Goal: Information Seeking & Learning: Learn about a topic

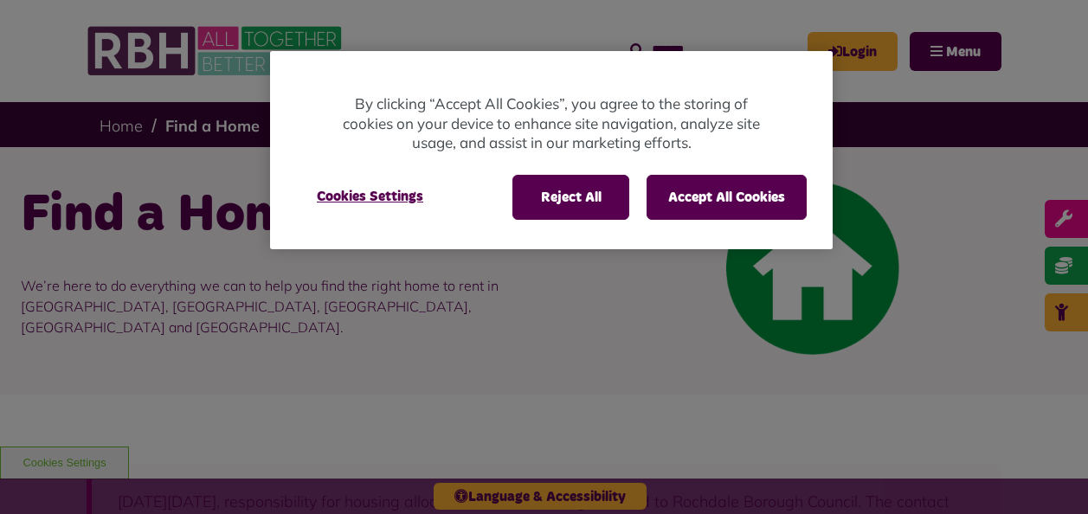
scroll to position [173, 0]
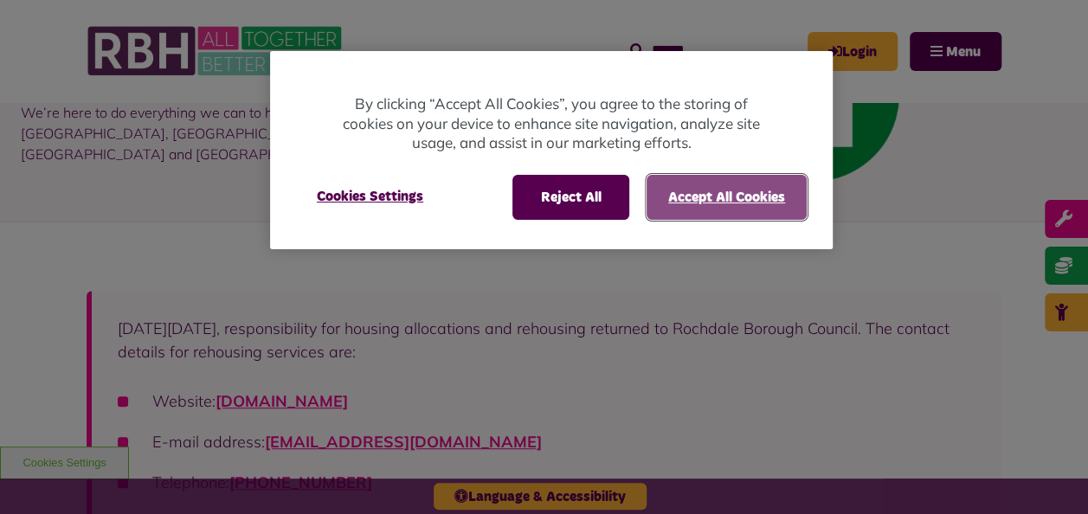
click at [744, 193] on button "Accept All Cookies" at bounding box center [727, 197] width 160 height 45
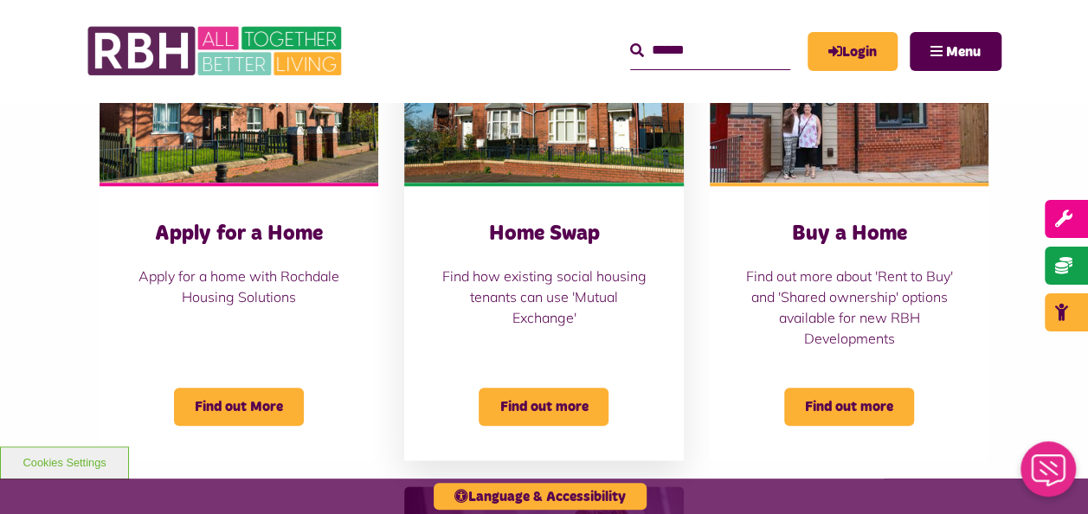
scroll to position [693, 0]
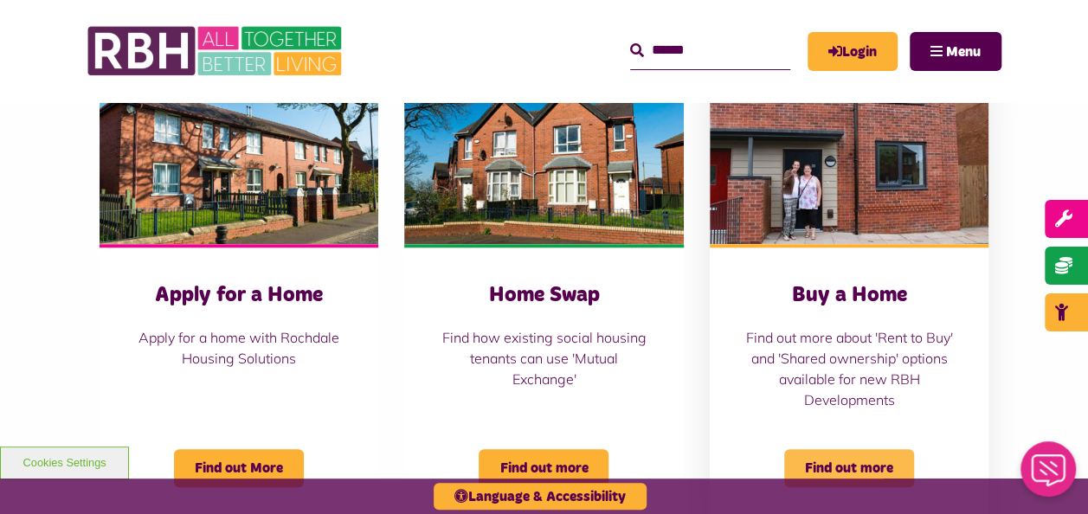
click at [895, 449] on span "Find out more" at bounding box center [849, 468] width 130 height 38
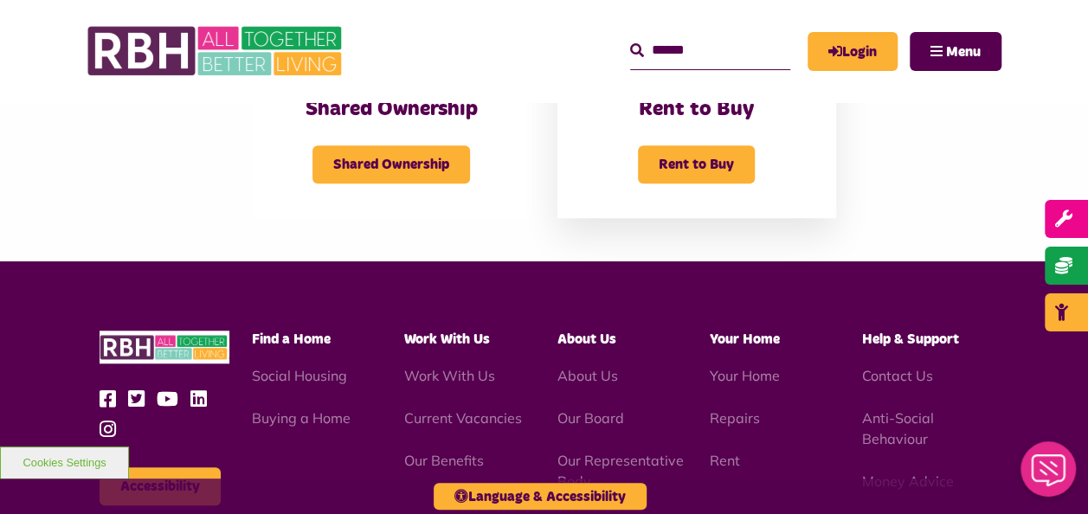
scroll to position [433, 0]
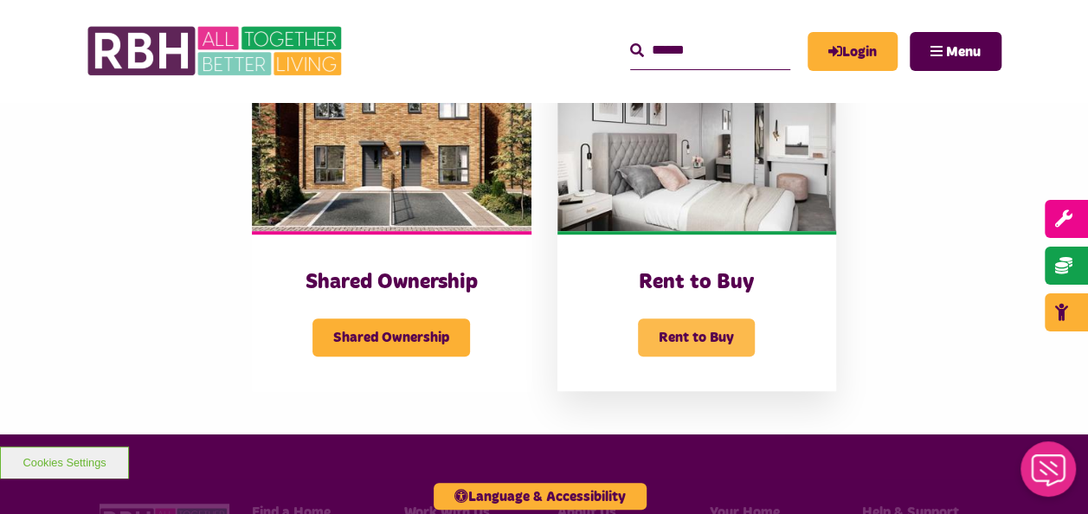
click at [710, 332] on span "Rent to Buy" at bounding box center [696, 338] width 117 height 38
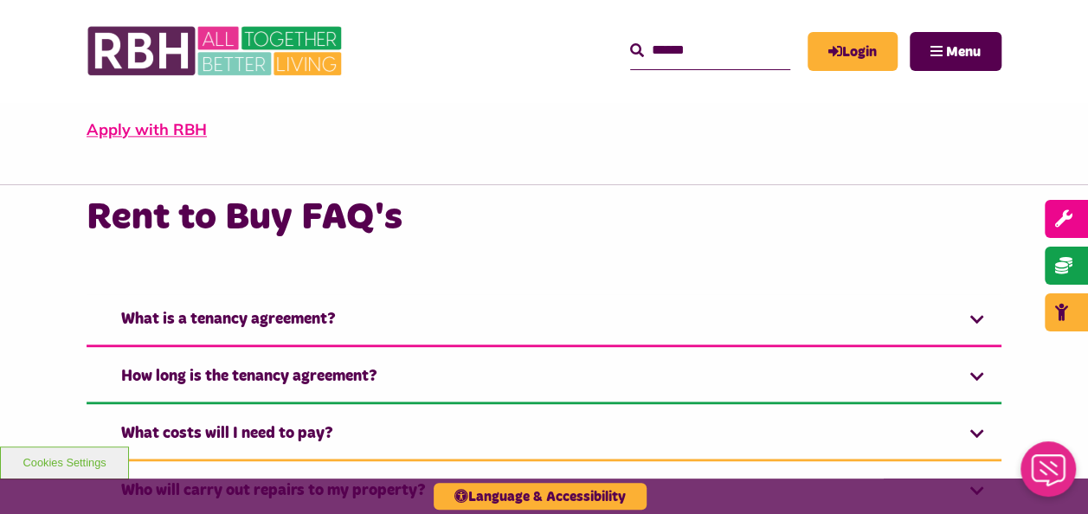
scroll to position [1212, 0]
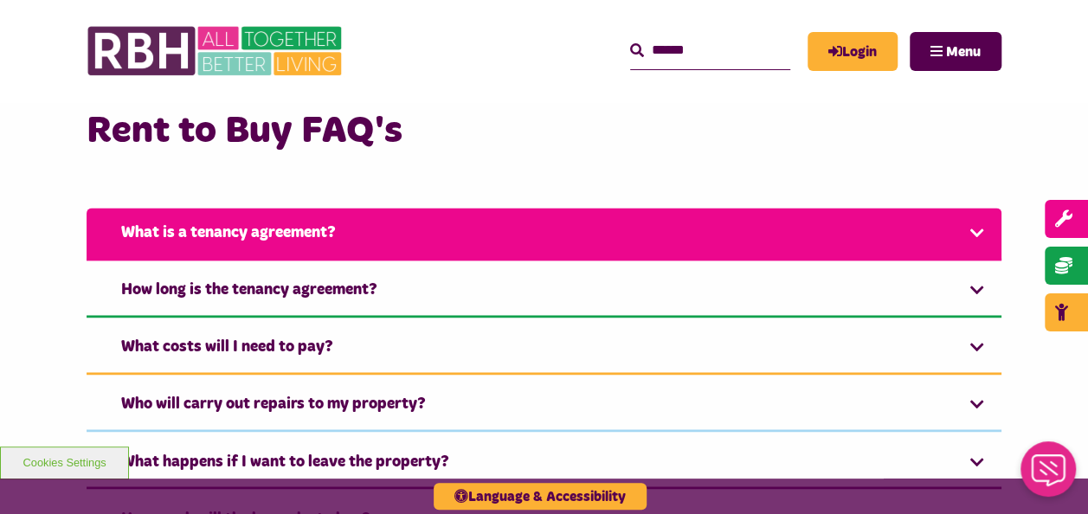
click at [480, 236] on link "What is a tenancy agreement?" at bounding box center [544, 234] width 915 height 53
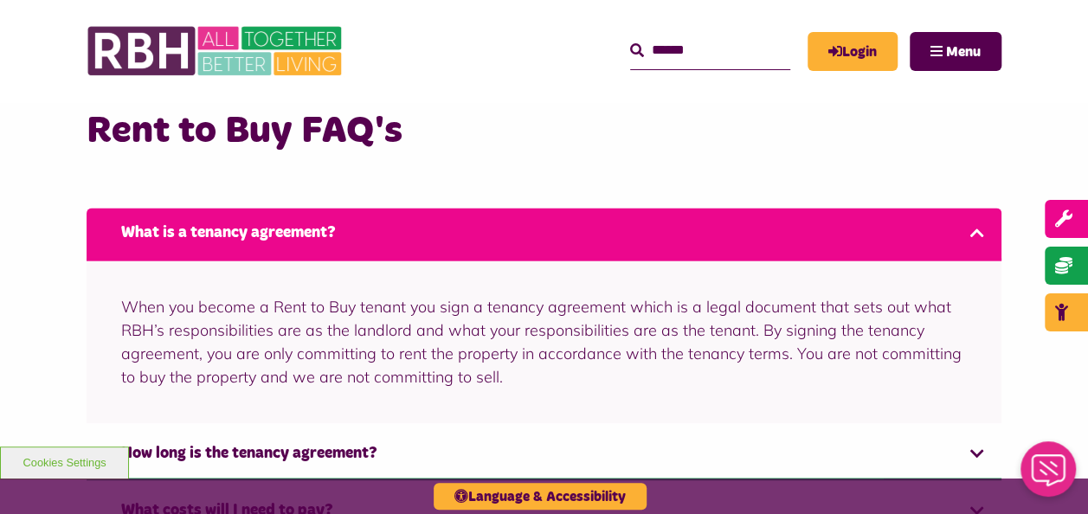
click at [480, 236] on link "What is a tenancy agreement?" at bounding box center [544, 234] width 915 height 53
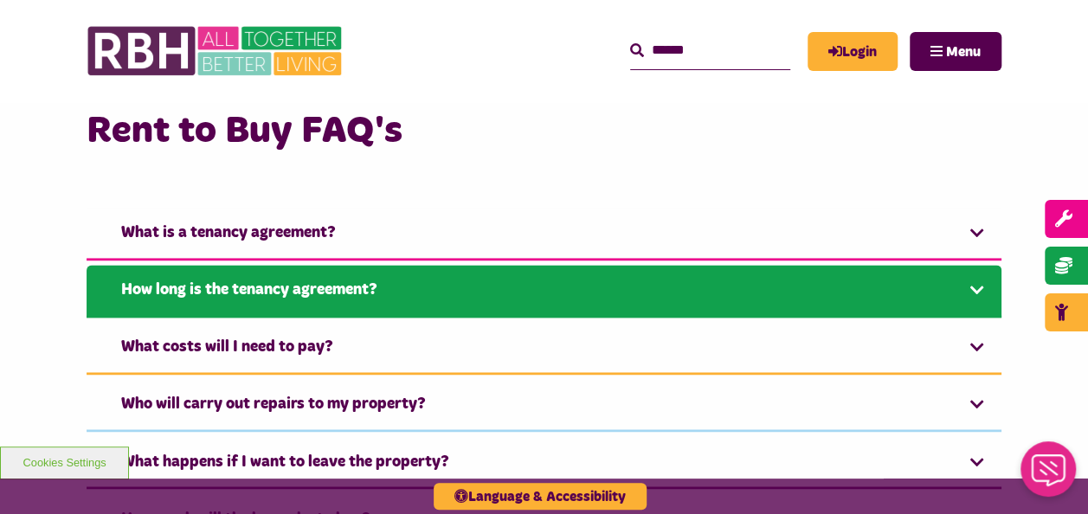
click at [443, 310] on link "How long is the tenancy agreement?" at bounding box center [544, 291] width 915 height 53
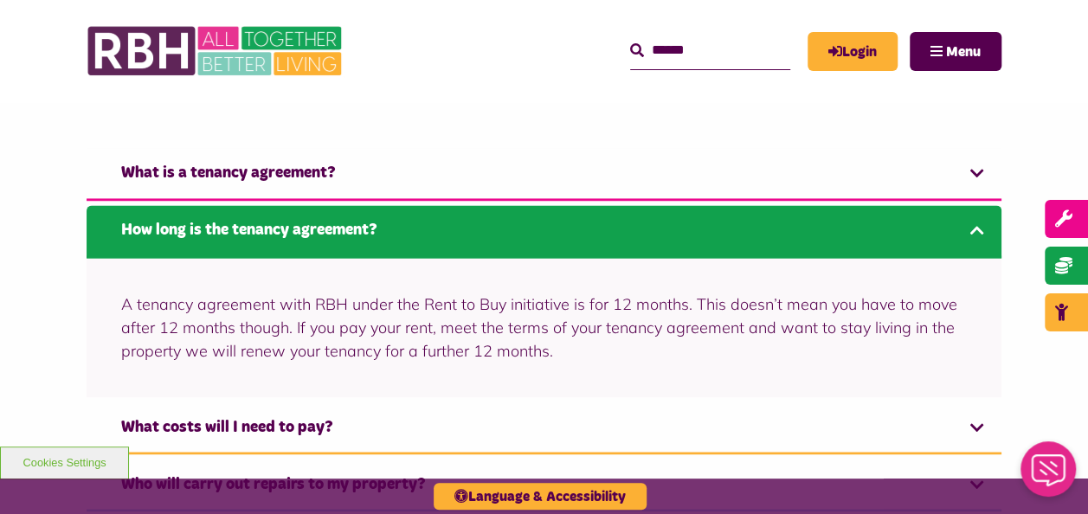
scroll to position [1298, 0]
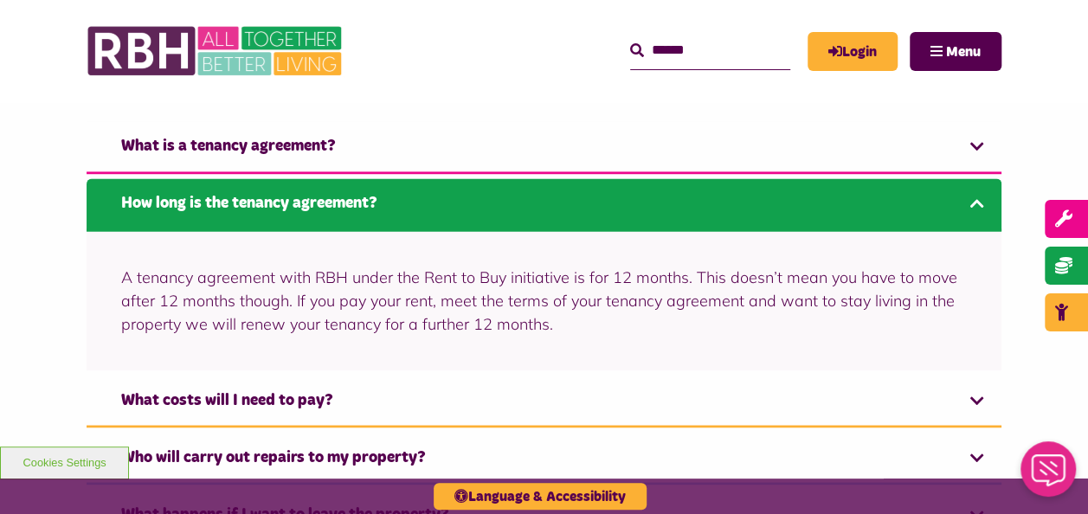
click at [471, 211] on link "How long is the tenancy agreement?" at bounding box center [544, 204] width 915 height 53
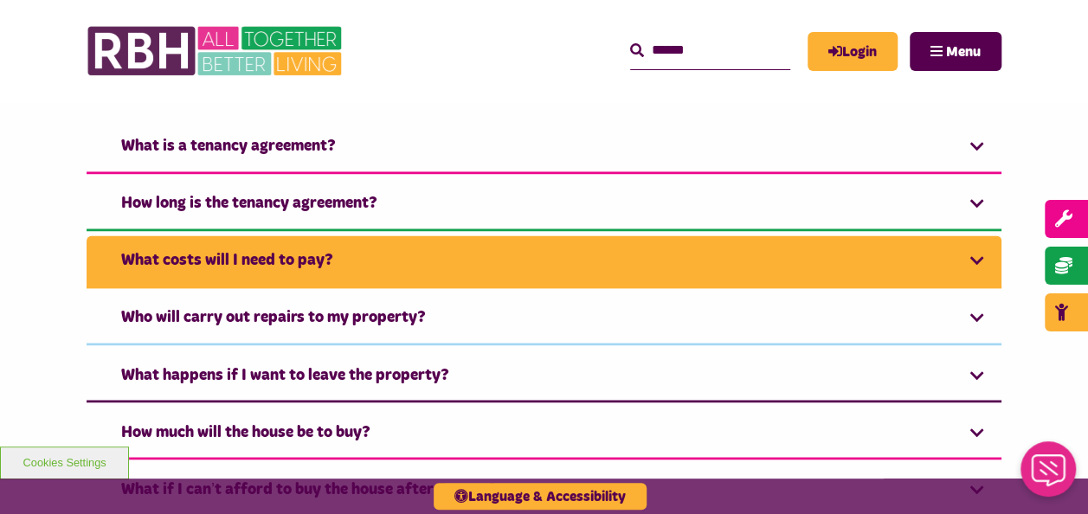
click at [462, 270] on link "What costs will I need to pay?" at bounding box center [544, 261] width 915 height 53
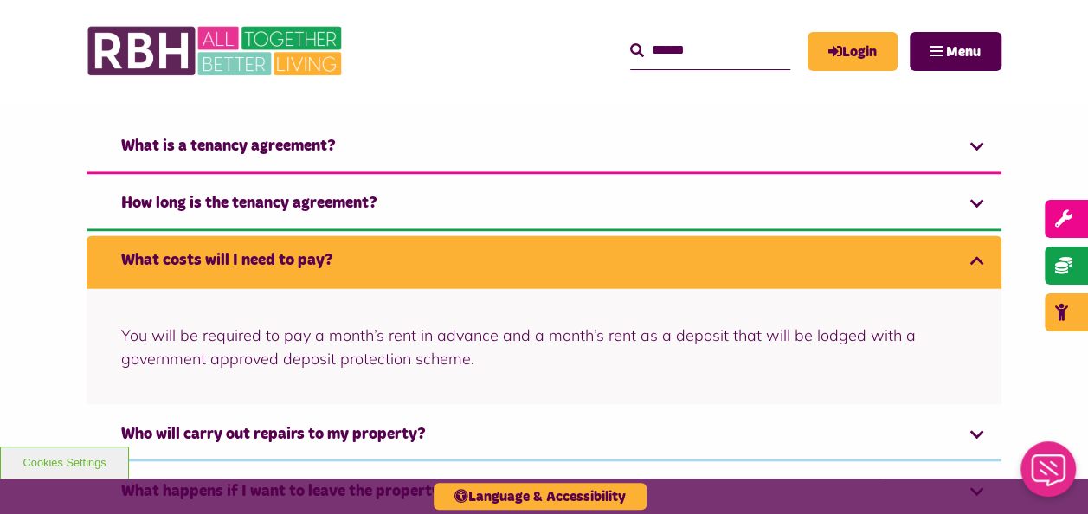
click at [462, 270] on link "What costs will I need to pay?" at bounding box center [544, 261] width 915 height 53
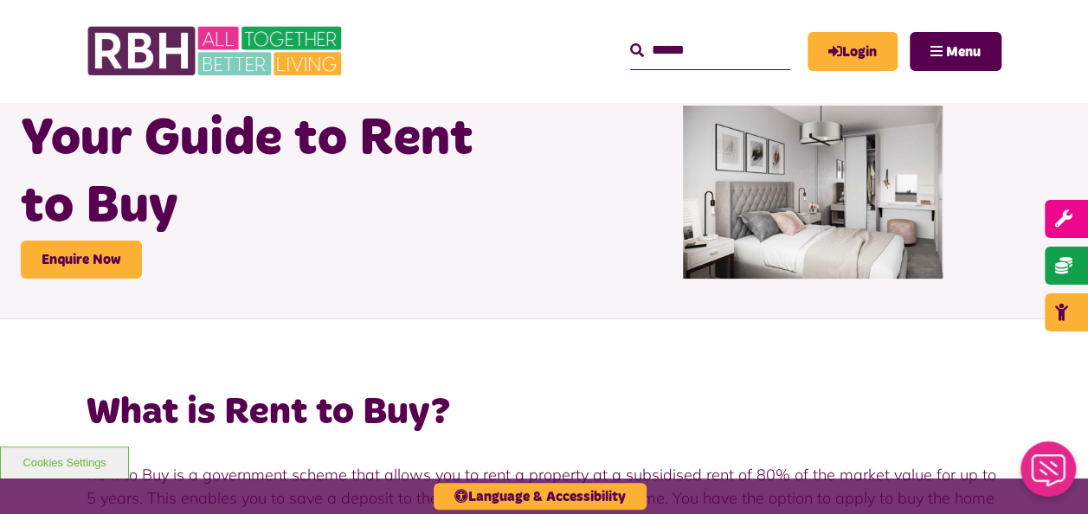
scroll to position [0, 0]
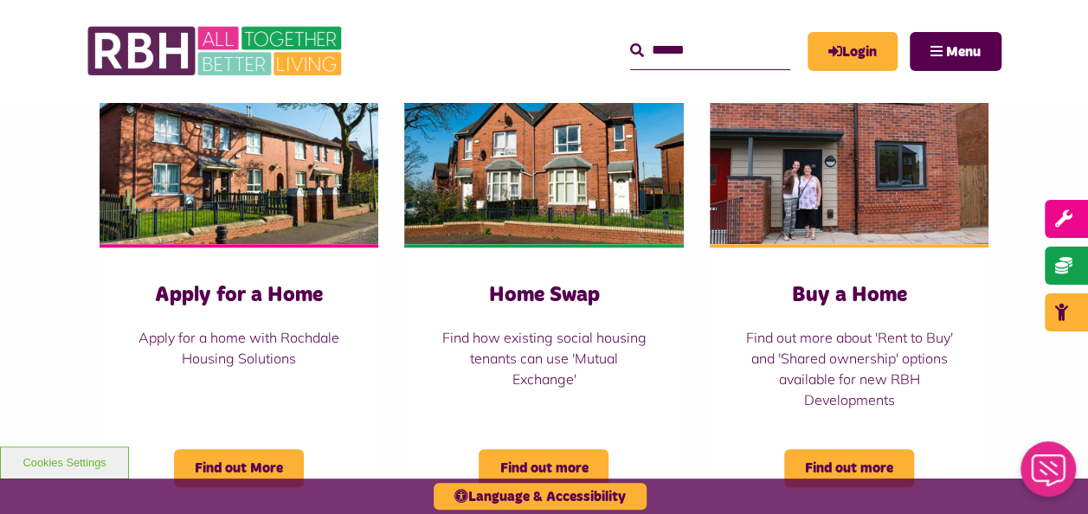
scroll to position [779, 0]
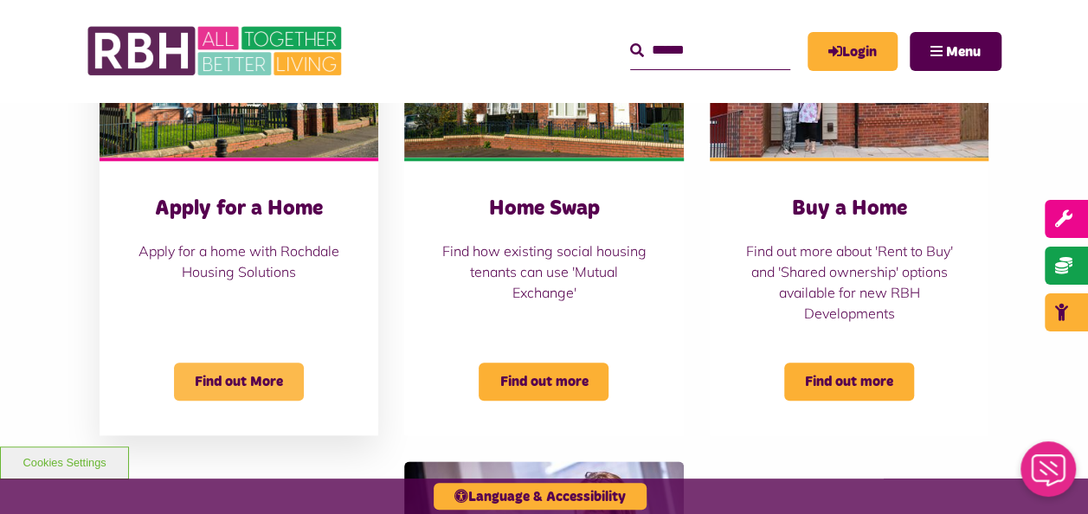
click at [280, 392] on span "Find out More" at bounding box center [239, 382] width 130 height 38
